Goal: Task Accomplishment & Management: Manage account settings

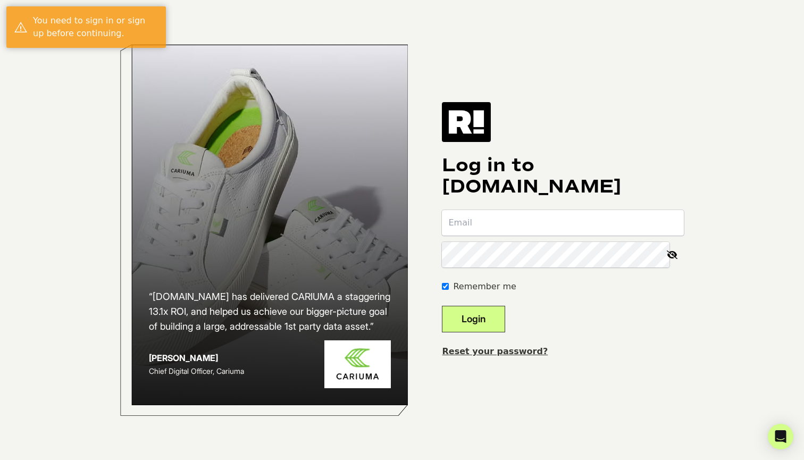
type input "[EMAIL_ADDRESS][DOMAIN_NAME]"
click at [492, 316] on button "Login" at bounding box center [473, 319] width 63 height 27
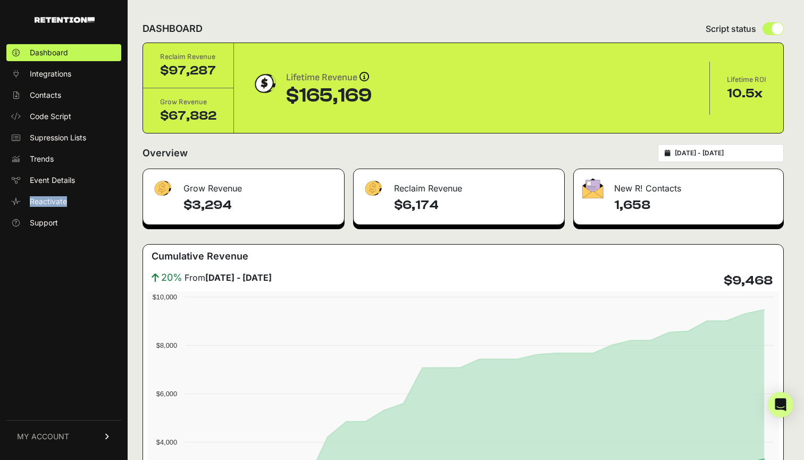
click at [59, 434] on span "MY ACCOUNT" at bounding box center [43, 436] width 52 height 11
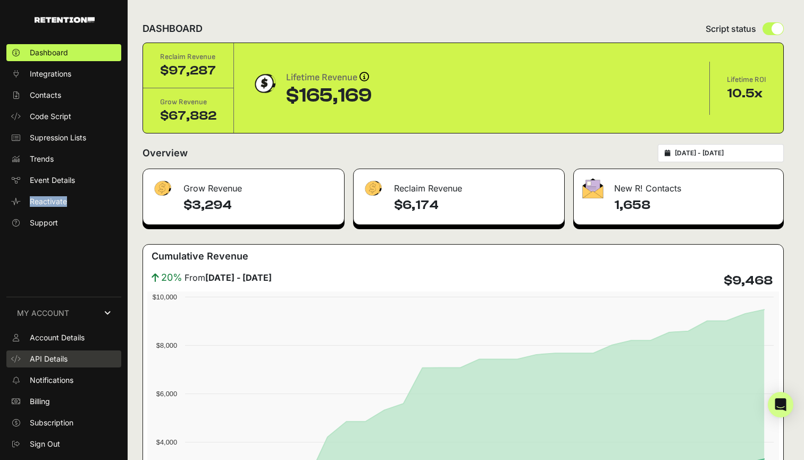
click at [70, 359] on link "API Details" at bounding box center [63, 358] width 115 height 17
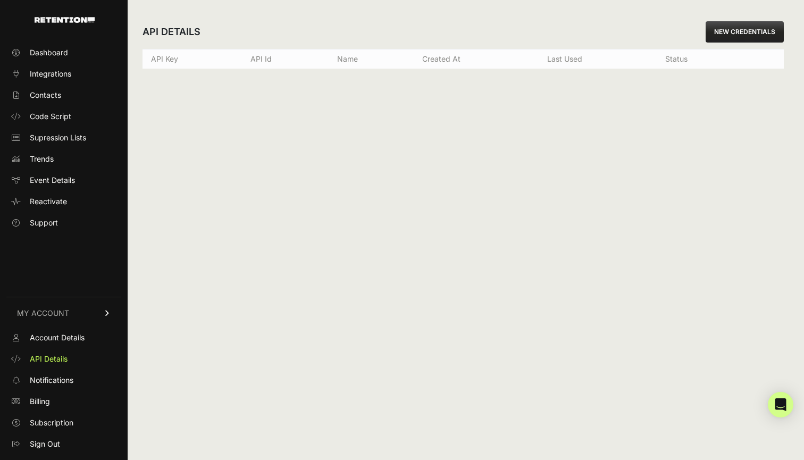
click at [257, 64] on th "API Id" at bounding box center [285, 59] width 87 height 20
click at [258, 62] on th "API Id" at bounding box center [285, 59] width 87 height 20
click at [54, 179] on span "Event Details" at bounding box center [52, 180] width 45 height 11
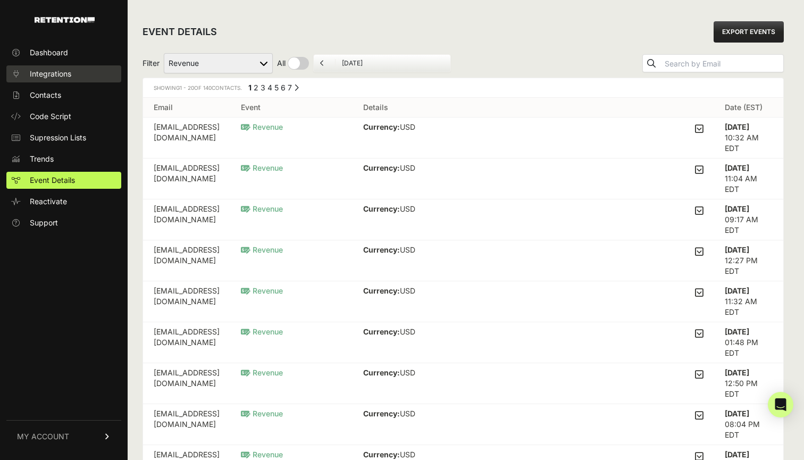
click at [57, 75] on span "Integrations" at bounding box center [50, 74] width 41 height 11
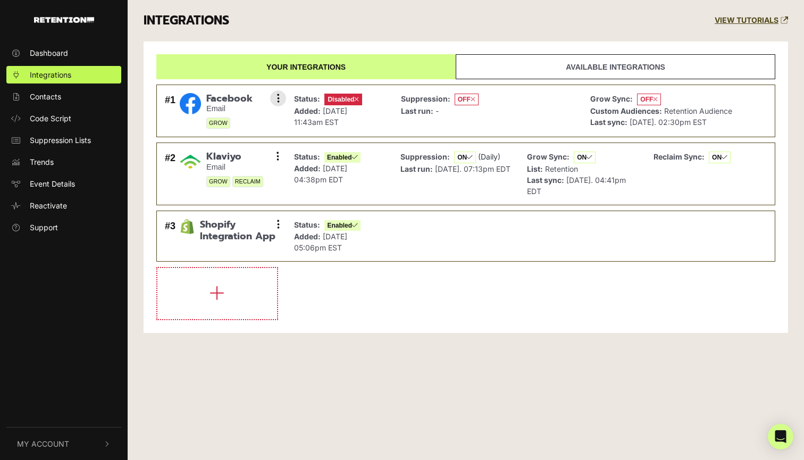
click at [347, 99] on span "Disabled" at bounding box center [343, 100] width 38 height 12
click at [387, 181] on div "Status: Enabled Added: [DATE] 04:38pm EDT" at bounding box center [339, 173] width 101 height 51
click at [302, 73] on link "Your integrations" at bounding box center [305, 66] width 299 height 25
click at [319, 64] on link "Your integrations" at bounding box center [305, 66] width 299 height 25
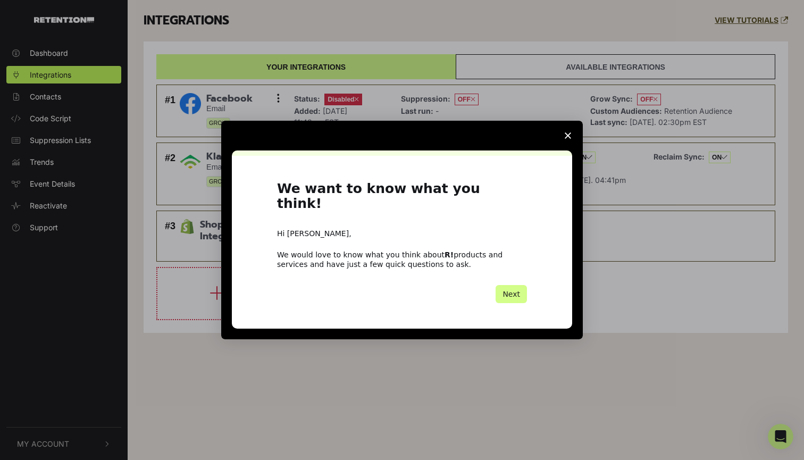
click at [563, 146] on span "Close survey" at bounding box center [568, 136] width 30 height 30
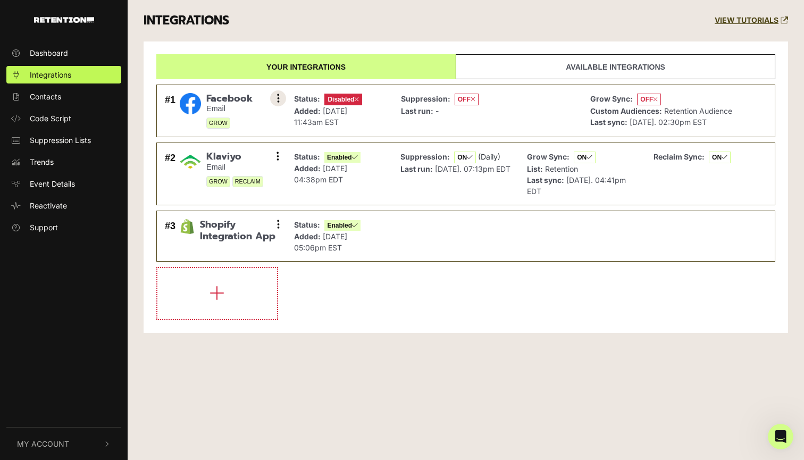
click at [285, 100] on button at bounding box center [278, 98] width 16 height 16
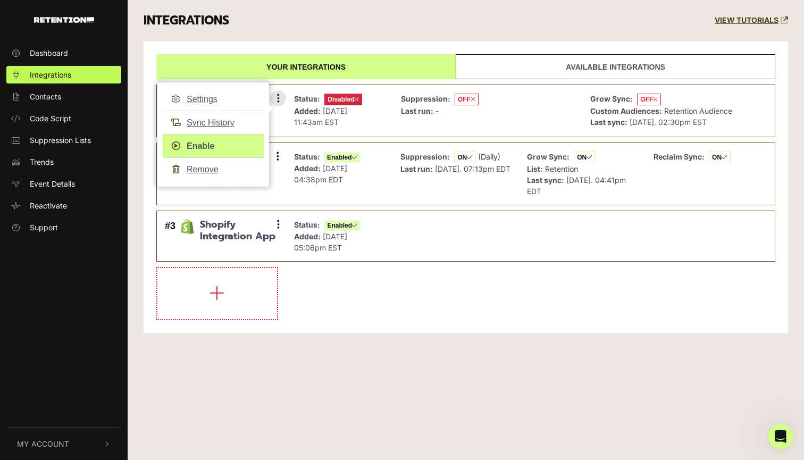
click at [211, 147] on link "Enable" at bounding box center [213, 146] width 101 height 24
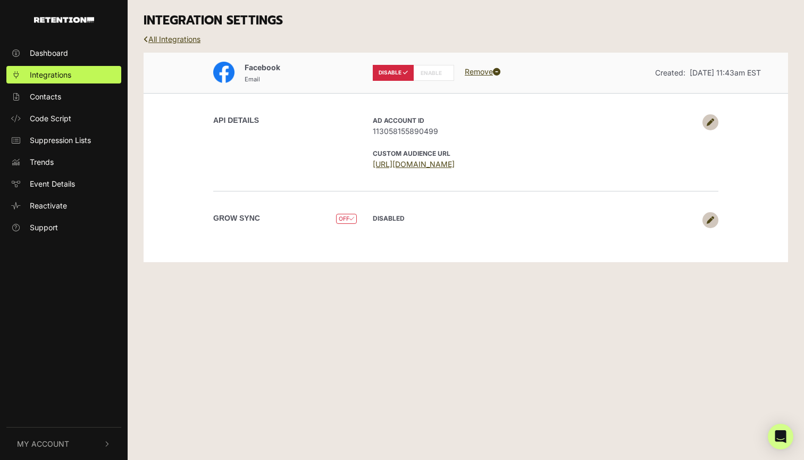
click at [711, 119] on icon at bounding box center [709, 122] width 7 height 7
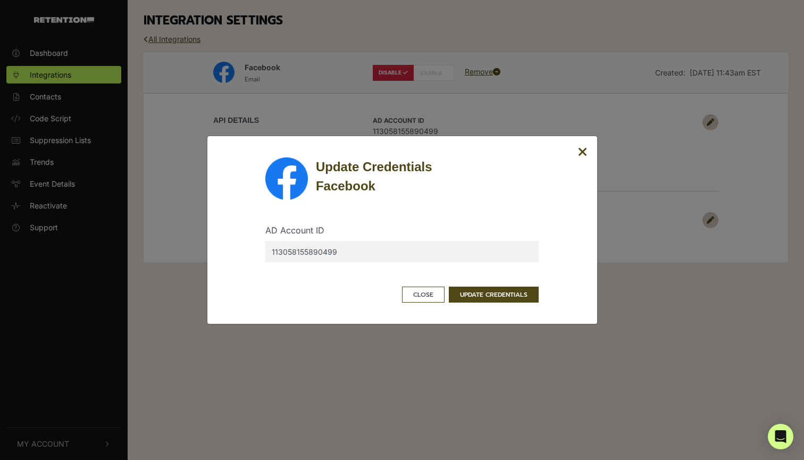
click at [336, 255] on input "113058155890499" at bounding box center [401, 251] width 273 height 21
click at [358, 257] on input "113058155890499" at bounding box center [401, 251] width 273 height 21
paste input "text"
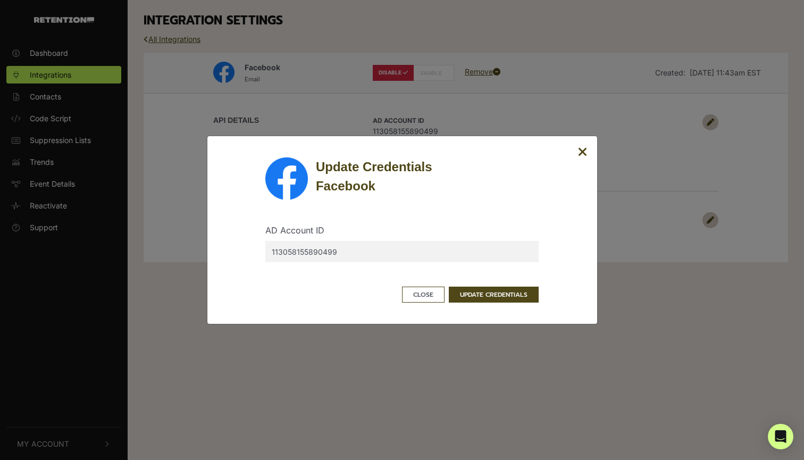
type input "113058155890499"
click at [425, 252] on input "113058155890499" at bounding box center [401, 251] width 273 height 21
paste input "text"
click at [389, 255] on input "text" at bounding box center [401, 251] width 273 height 21
paste input "1737230220171356"
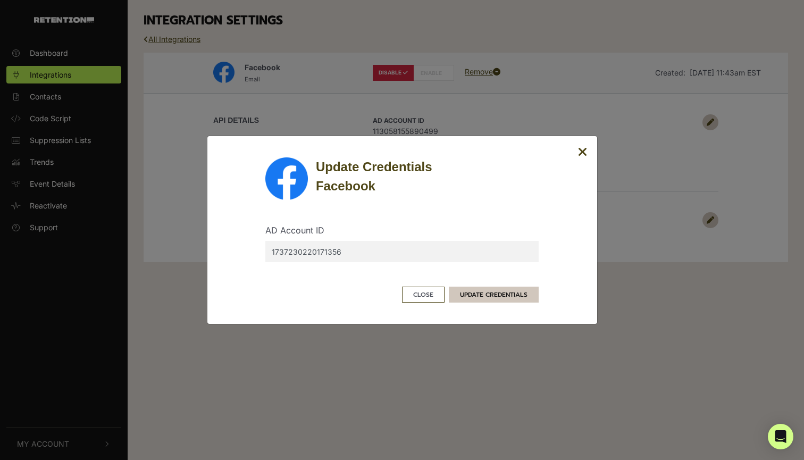
type input "1737230220171356"
click at [471, 296] on button "UPDATE CREDENTIALS" at bounding box center [494, 294] width 90 height 16
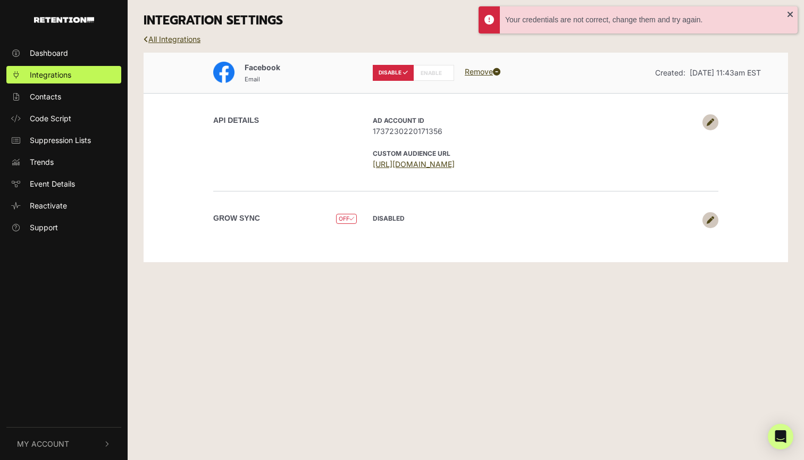
click at [713, 226] on link at bounding box center [710, 220] width 16 height 16
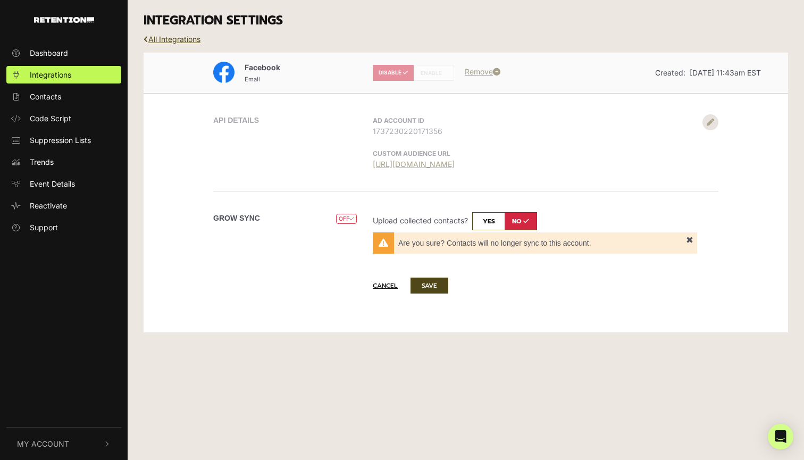
click at [496, 220] on input "checkbox" at bounding box center [504, 221] width 65 height 18
checkbox input "true"
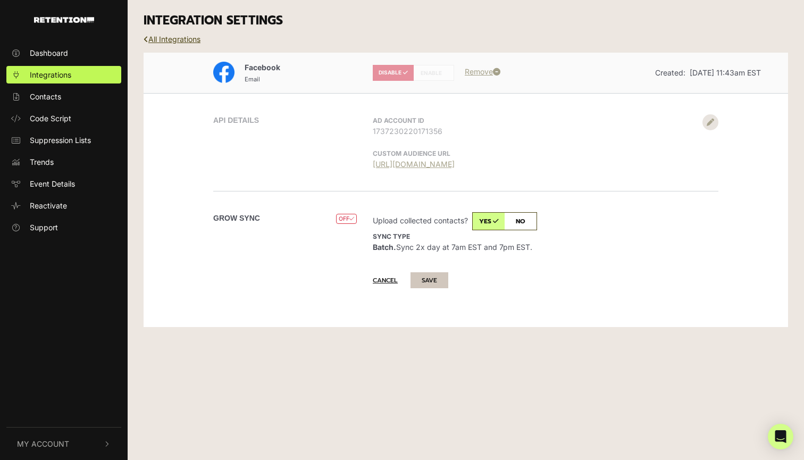
click at [427, 276] on button "SAVE" at bounding box center [429, 280] width 38 height 16
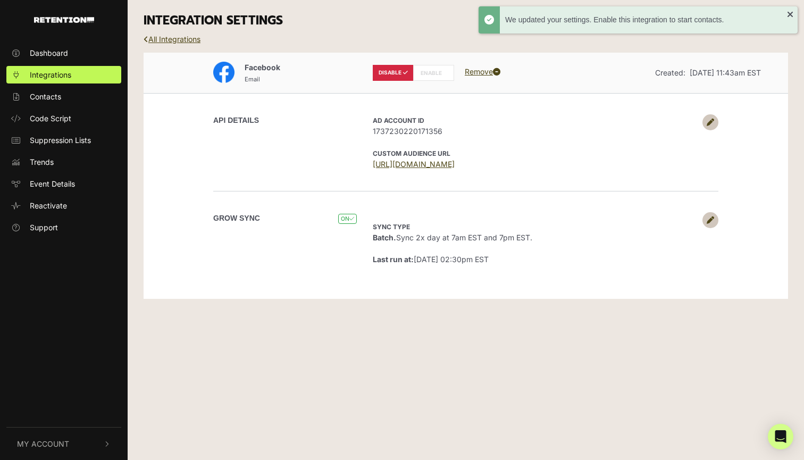
click at [436, 74] on label "ENABLE" at bounding box center [433, 73] width 41 height 16
radio input "false"
radio input "true"
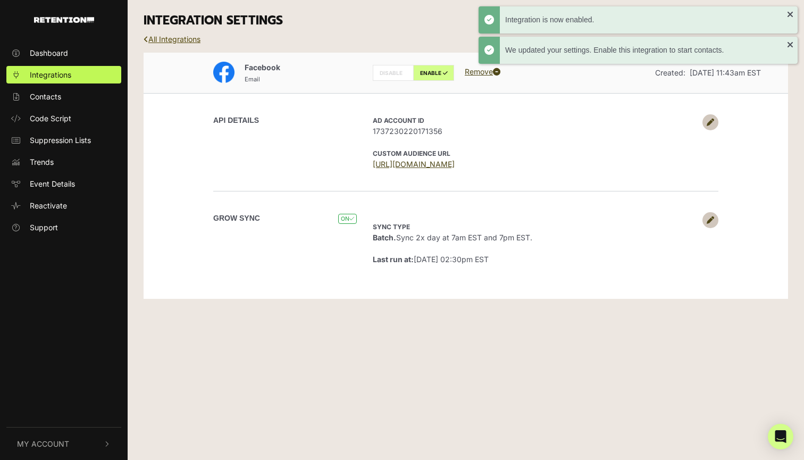
click at [168, 36] on link "All Integrations" at bounding box center [172, 39] width 57 height 9
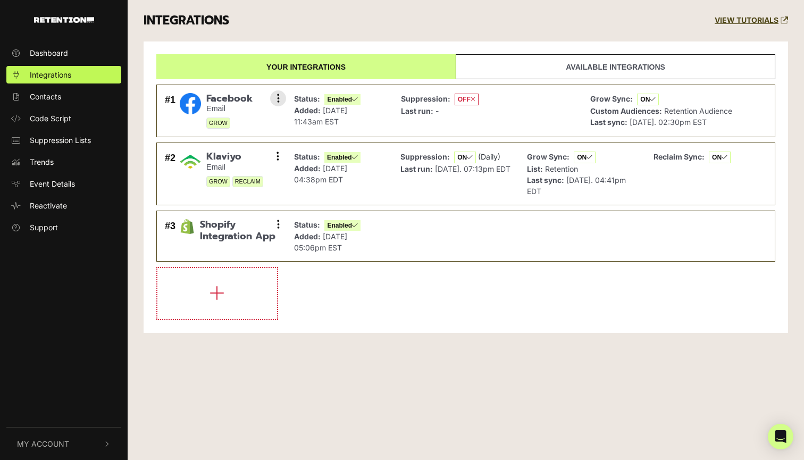
click at [471, 98] on icon at bounding box center [472, 99] width 5 height 6
click at [277, 97] on icon at bounding box center [278, 98] width 3 height 11
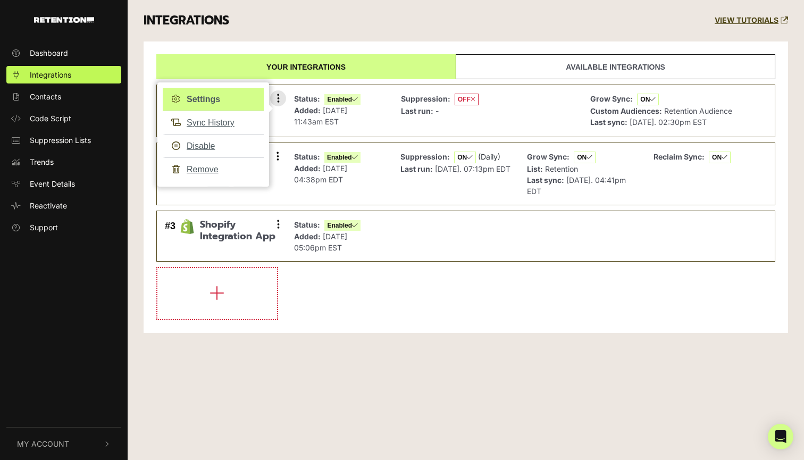
click at [210, 102] on link "Settings" at bounding box center [213, 99] width 101 height 23
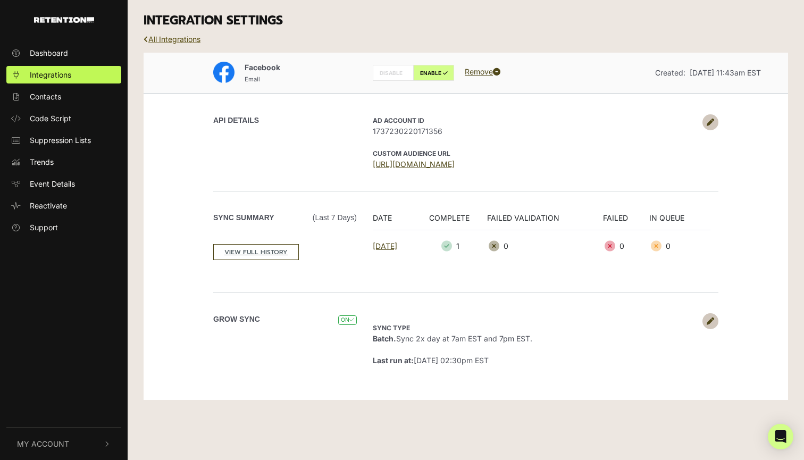
click at [149, 35] on link "All Integrations" at bounding box center [172, 39] width 57 height 9
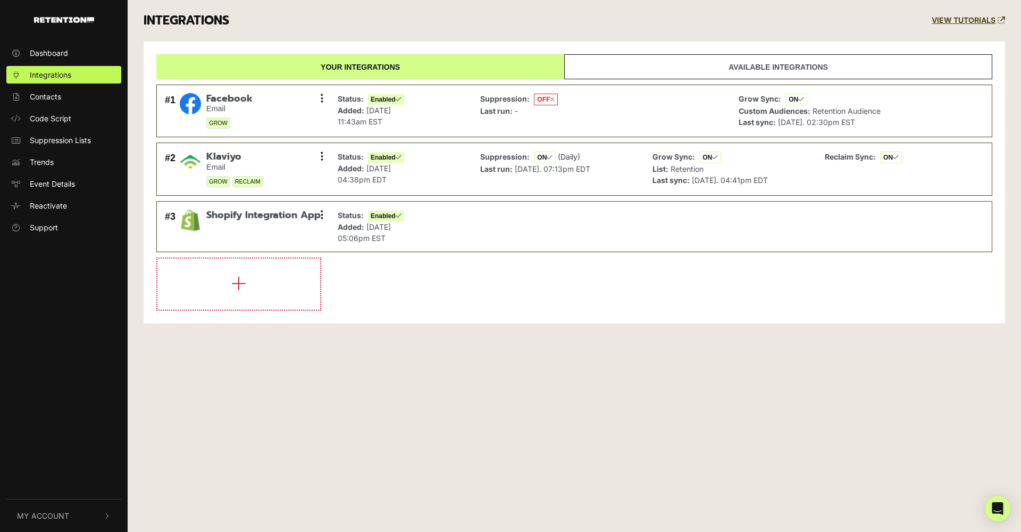
click at [803, 33] on div "INTEGRATIONS VIEW TUTORIALS" at bounding box center [574, 20] width 877 height 41
